Goal: Ask a question

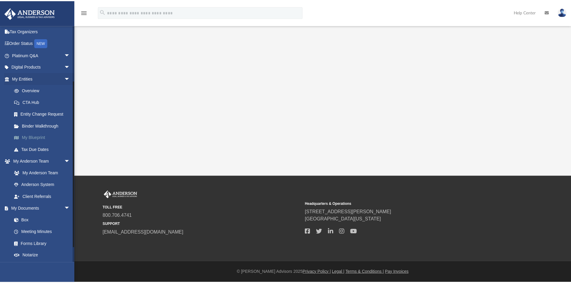
scroll to position [97, 0]
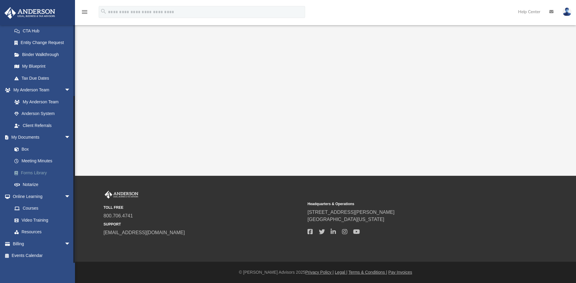
click at [42, 172] on link "Forms Library" at bounding box center [43, 173] width 71 height 12
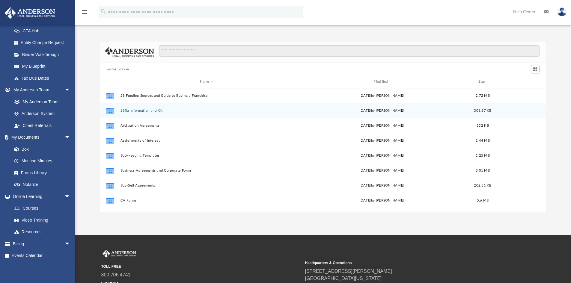
scroll to position [132, 442]
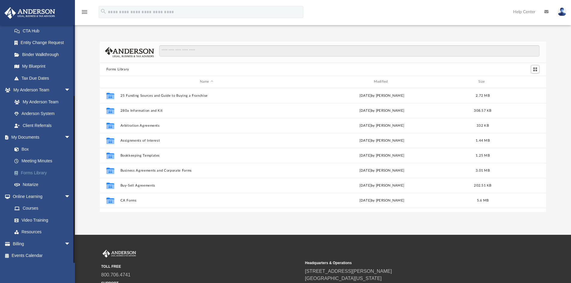
click at [38, 170] on link "Forms Library" at bounding box center [43, 173] width 71 height 12
click at [37, 174] on link "Forms Library" at bounding box center [43, 173] width 71 height 12
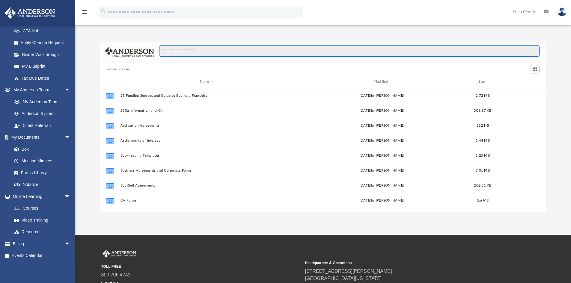
click at [179, 49] on input "Search files and folders" at bounding box center [349, 50] width 381 height 11
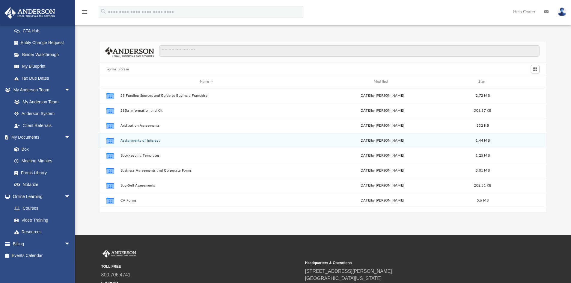
click at [148, 145] on div "Collaborated Folder Assignments of Interest Wed Jun 26 2024 by Mary Acree 1.44 …" at bounding box center [323, 140] width 447 height 15
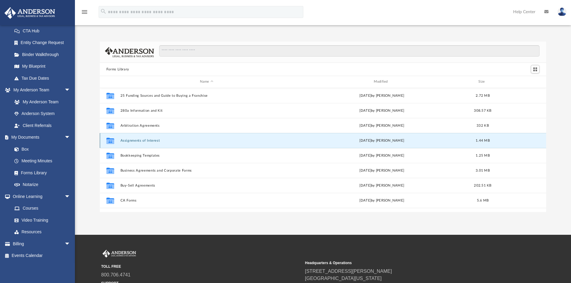
click at [149, 142] on button "Assignments of Interest" at bounding box center [206, 141] width 173 height 4
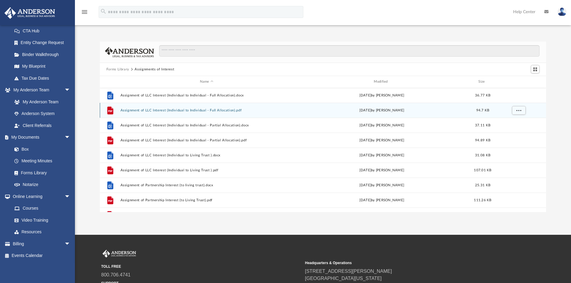
scroll to position [221, 0]
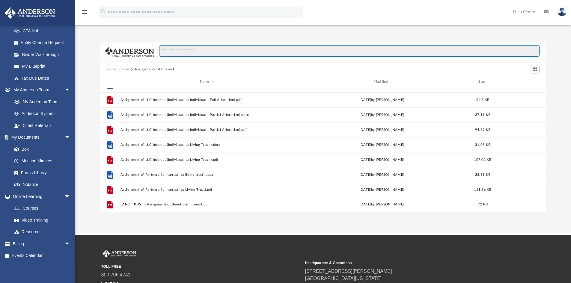
click at [213, 48] on input "Search files and folders" at bounding box center [349, 50] width 381 height 11
type input "**********"
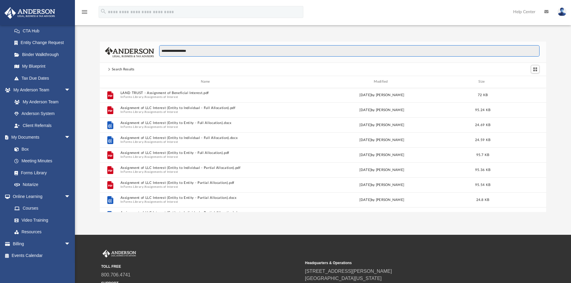
scroll to position [0, 0]
click at [204, 49] on input "**********" at bounding box center [349, 50] width 381 height 11
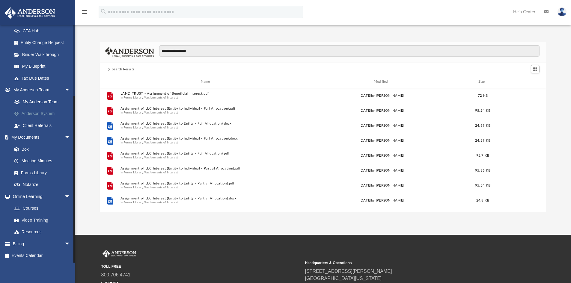
click at [49, 111] on link "Anderson System" at bounding box center [43, 114] width 71 height 12
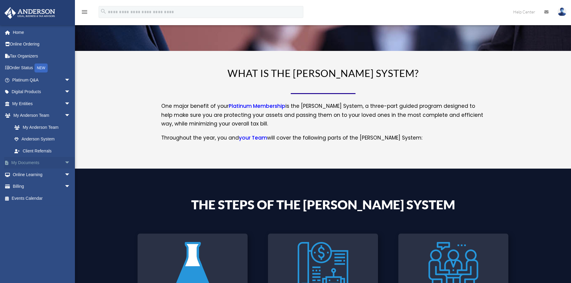
scroll to position [60, 0]
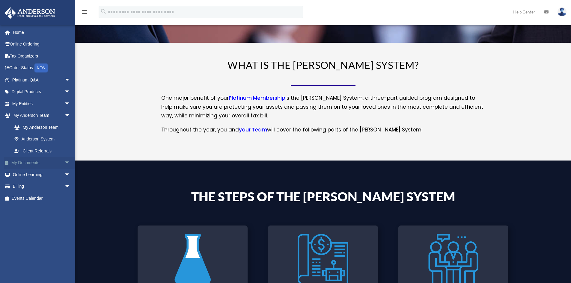
click at [36, 161] on link "My Documents arrow_drop_down" at bounding box center [41, 163] width 75 height 12
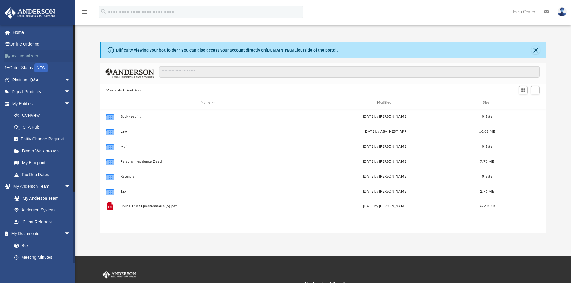
scroll to position [132, 442]
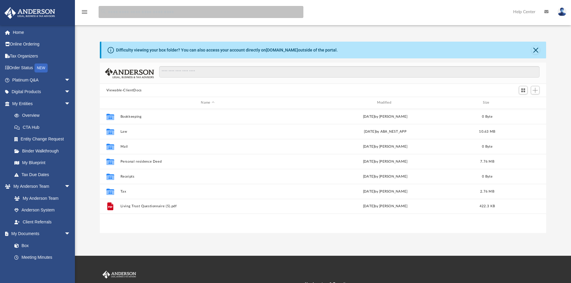
click at [131, 13] on input "search" at bounding box center [201, 12] width 205 height 12
type input "**********"
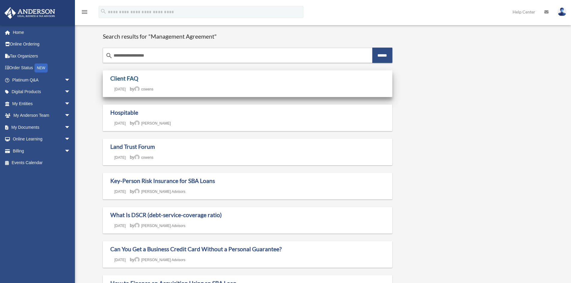
click at [125, 81] on link "Client FAQ" at bounding box center [124, 78] width 28 height 7
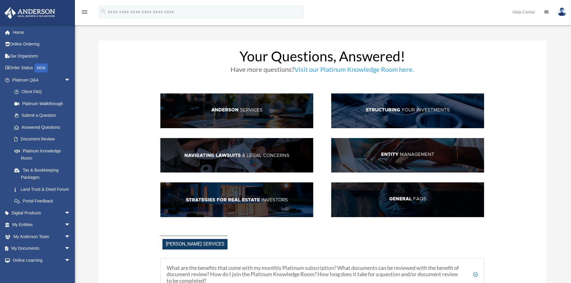
click at [395, 152] on img at bounding box center [407, 155] width 153 height 35
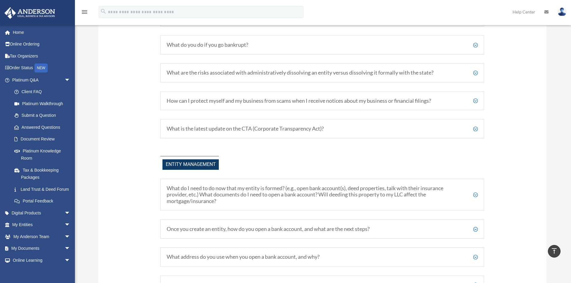
scroll to position [580, 0]
click at [361, 195] on h5 "What do I need to do now that my entity is formed? (e.g., open bank account(s),…" at bounding box center [322, 194] width 311 height 19
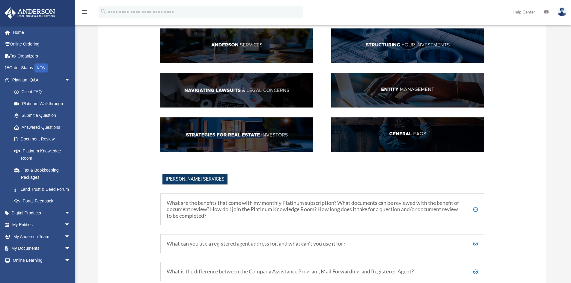
scroll to position [0, 0]
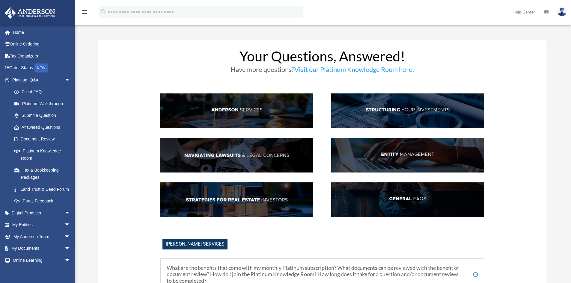
click at [418, 199] on img at bounding box center [407, 200] width 153 height 35
click at [47, 115] on link "Submit a Question" at bounding box center [43, 116] width 71 height 12
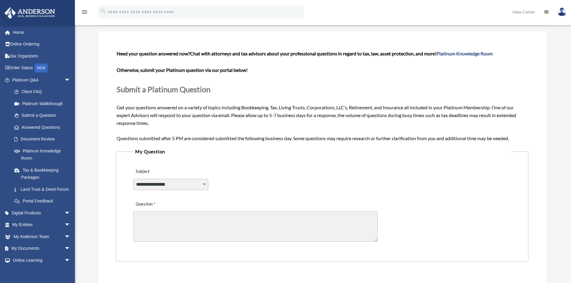
scroll to position [90, 0]
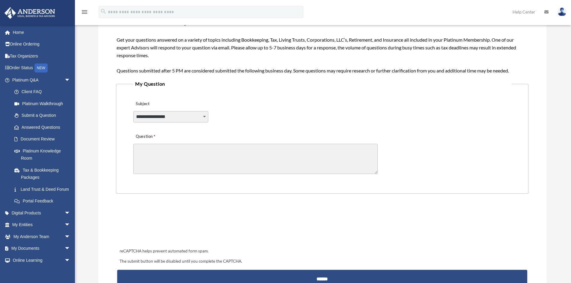
click at [209, 117] on div "**********" at bounding box center [322, 113] width 379 height 33
click at [204, 116] on select "**********" at bounding box center [170, 116] width 75 height 11
select select "******"
click at [133, 111] on select "**********" at bounding box center [170, 116] width 75 height 11
click at [140, 150] on textarea "Question" at bounding box center [255, 159] width 244 height 30
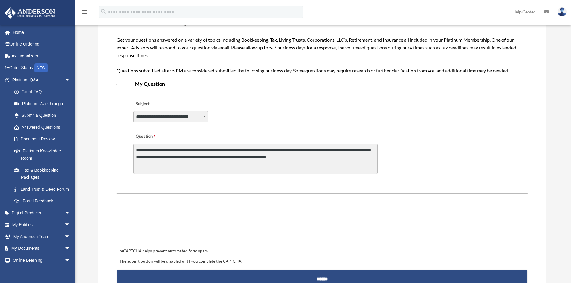
type textarea "**********"
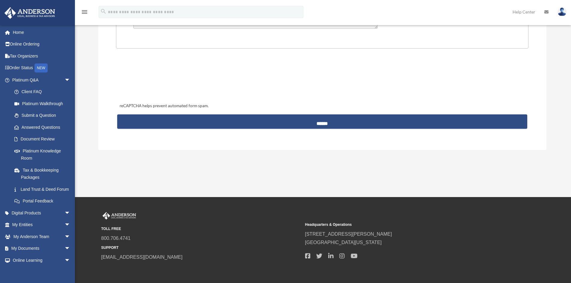
scroll to position [240, 0]
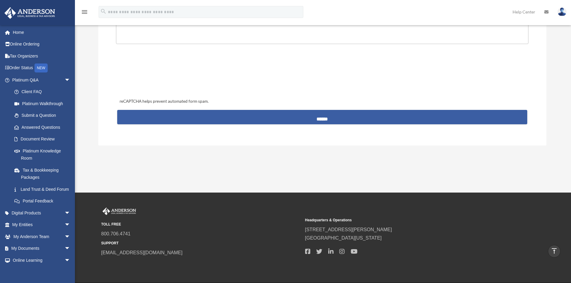
click at [321, 115] on input "******" at bounding box center [322, 117] width 410 height 14
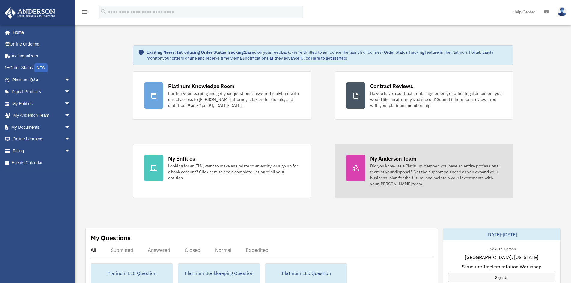
click at [394, 182] on div "Did you know, as a Platinum Member, you have an entire professional team at you…" at bounding box center [436, 175] width 132 height 24
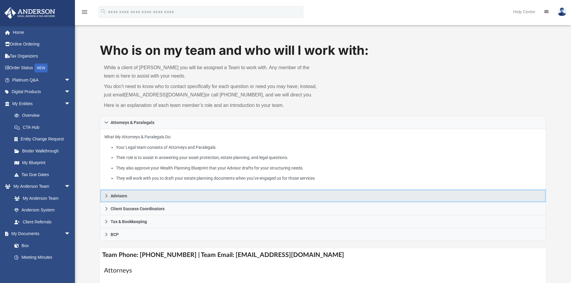
click at [134, 197] on link "Advisors" at bounding box center [323, 196] width 447 height 13
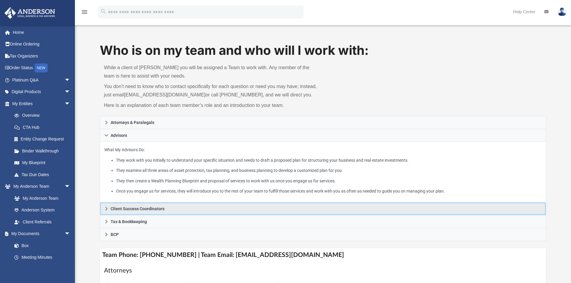
click at [139, 210] on span "Client Success Coordinators" at bounding box center [138, 209] width 54 height 4
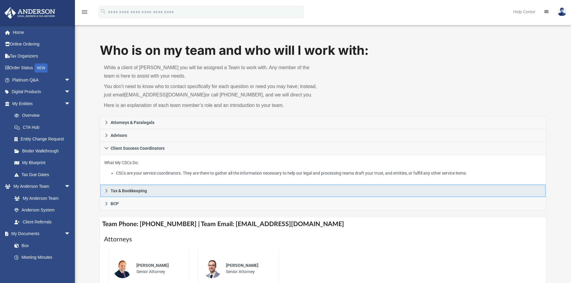
click at [125, 195] on link "Tax & Bookkeeping" at bounding box center [323, 191] width 447 height 13
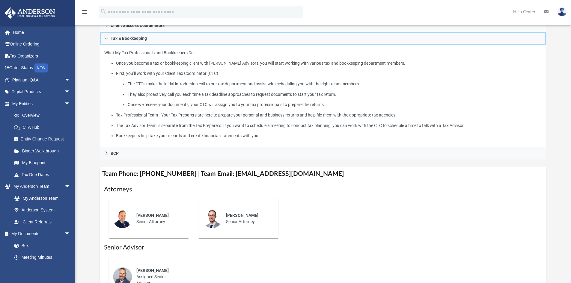
scroll to position [180, 0]
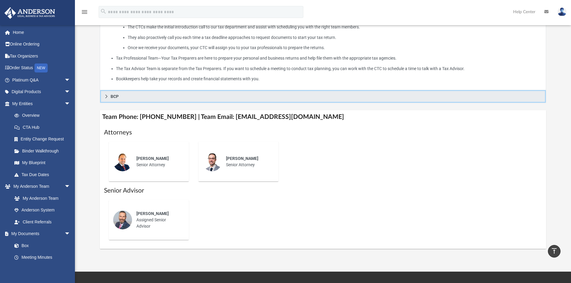
click at [119, 95] on link "BCP" at bounding box center [323, 96] width 447 height 13
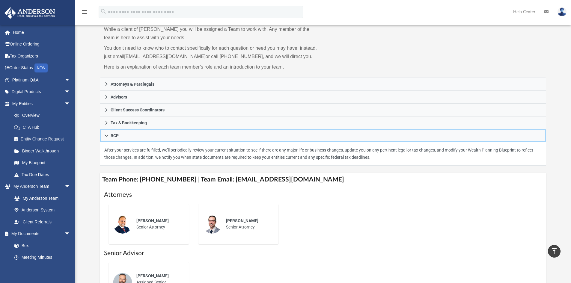
scroll to position [0, 0]
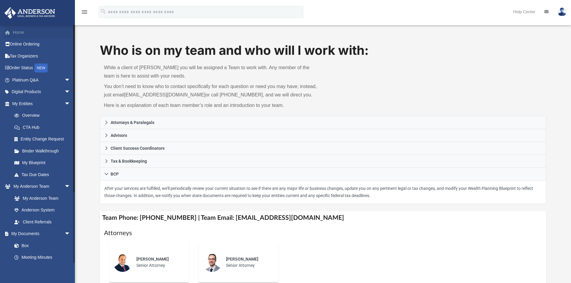
click at [17, 31] on link "Home" at bounding box center [41, 32] width 75 height 12
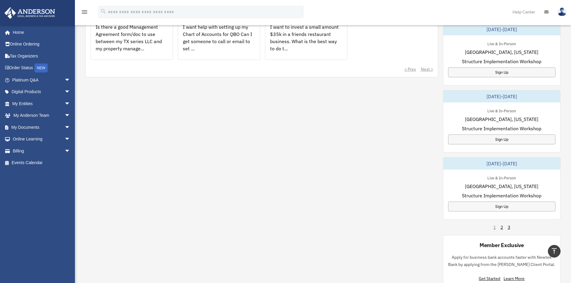
scroll to position [120, 0]
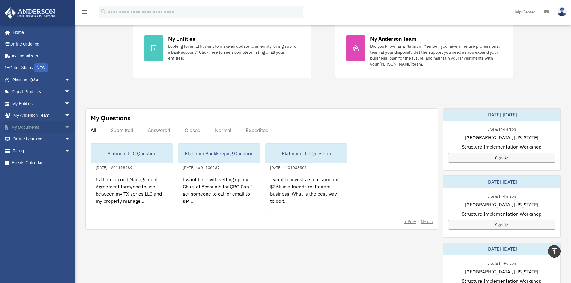
click at [39, 129] on link "My Documents arrow_drop_down" at bounding box center [41, 127] width 75 height 12
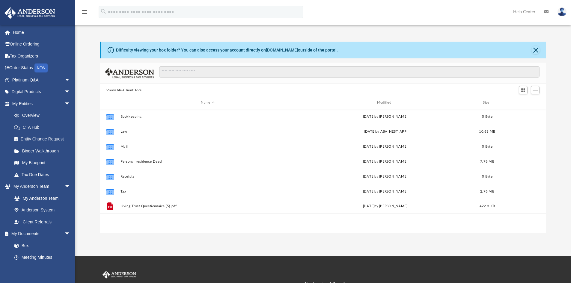
scroll to position [132, 442]
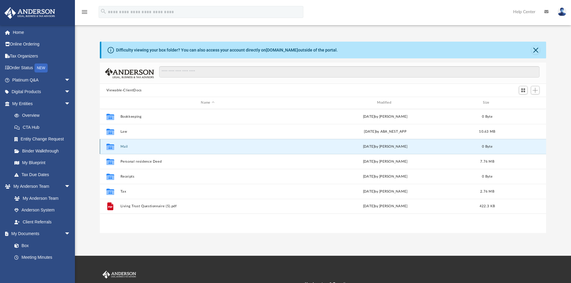
click at [123, 148] on button "Mail" at bounding box center [207, 147] width 175 height 4
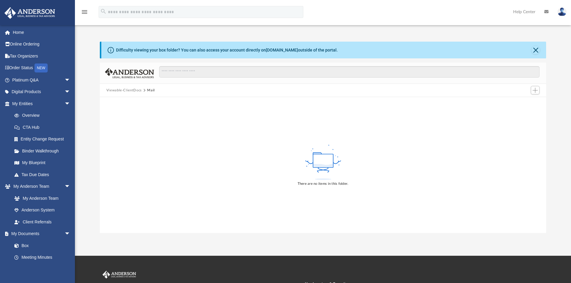
drag, startPoint x: 148, startPoint y: 85, endPoint x: 109, endPoint y: 59, distance: 46.7
click at [148, 85] on div "Viewable-ClientDocs Mail" at bounding box center [323, 90] width 447 height 13
